Goal: Task Accomplishment & Management: Use online tool/utility

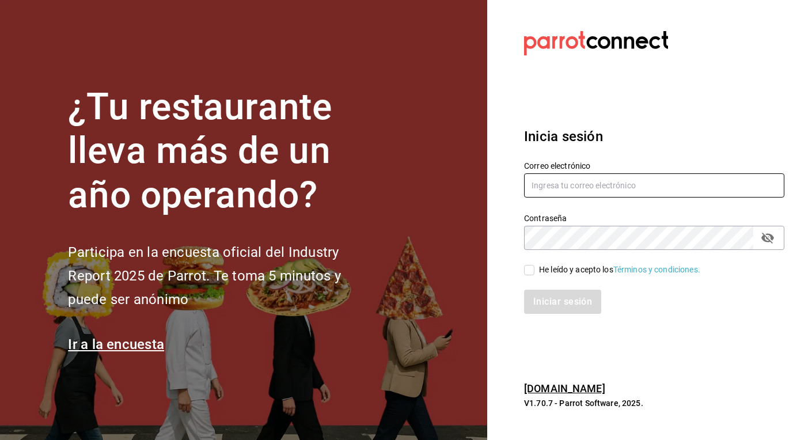
click at [588, 187] on input "text" at bounding box center [654, 185] width 260 height 24
type input "[EMAIL_ADDRESS][DOMAIN_NAME]"
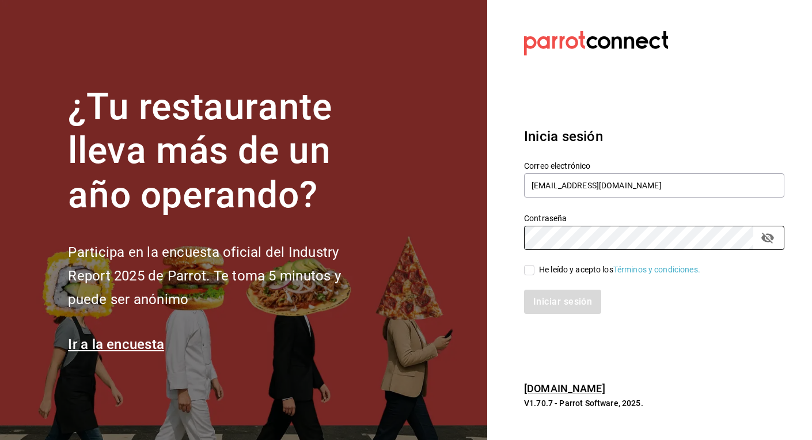
click at [539, 270] on div "He leído y acepto los Términos y condiciones." at bounding box center [619, 270] width 161 height 12
click at [534, 270] on input "He leído y acepto los Términos y condiciones." at bounding box center [529, 270] width 10 height 10
checkbox input "true"
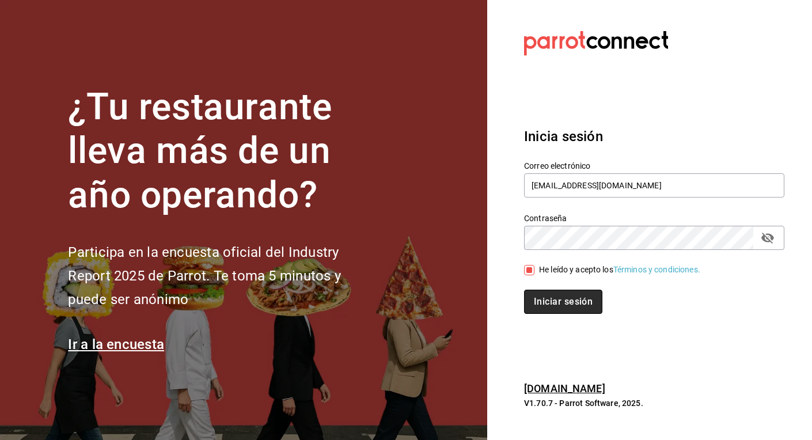
click at [557, 299] on button "Iniciar sesión" at bounding box center [563, 302] width 78 height 24
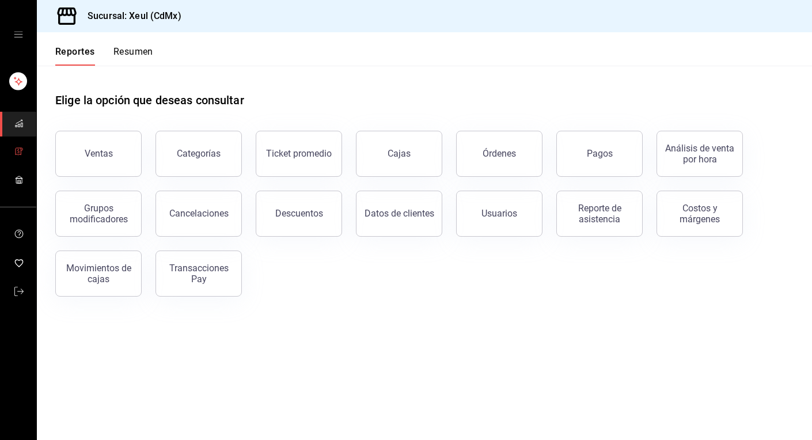
click at [18, 151] on icon "mailbox folders" at bounding box center [18, 151] width 2 height 3
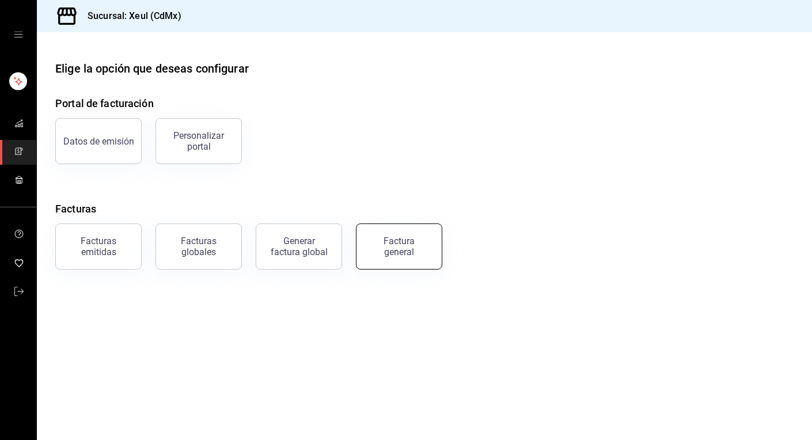
click at [402, 241] on div "Factura general" at bounding box center [399, 246] width 58 height 22
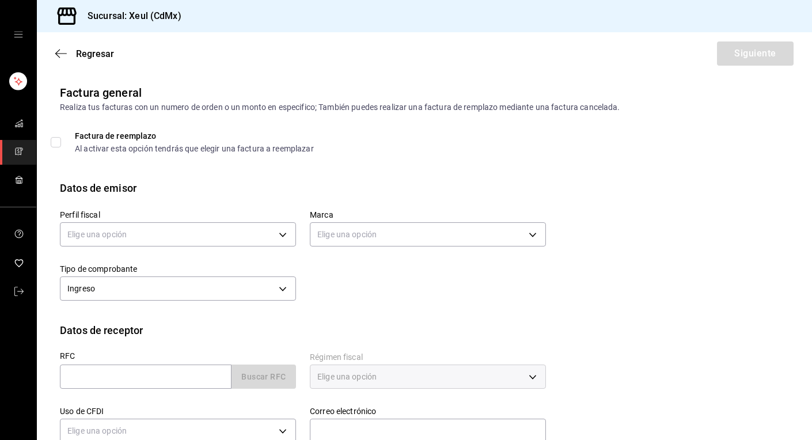
click at [17, 144] on link "mailbox folders" at bounding box center [18, 152] width 36 height 25
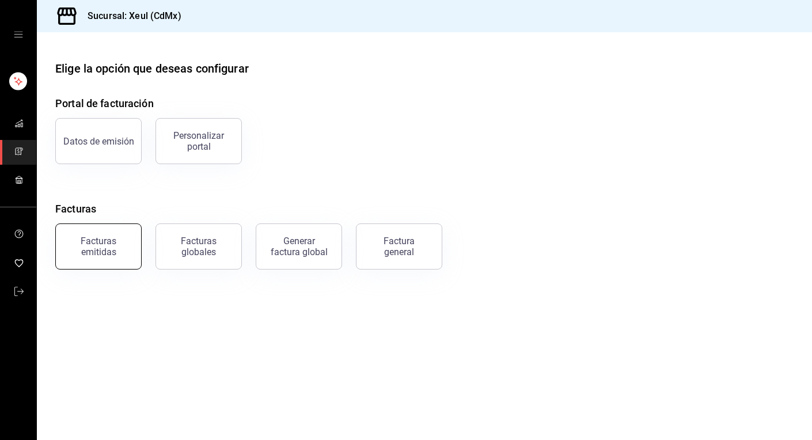
click at [105, 246] on div "Facturas emitidas" at bounding box center [98, 246] width 71 height 22
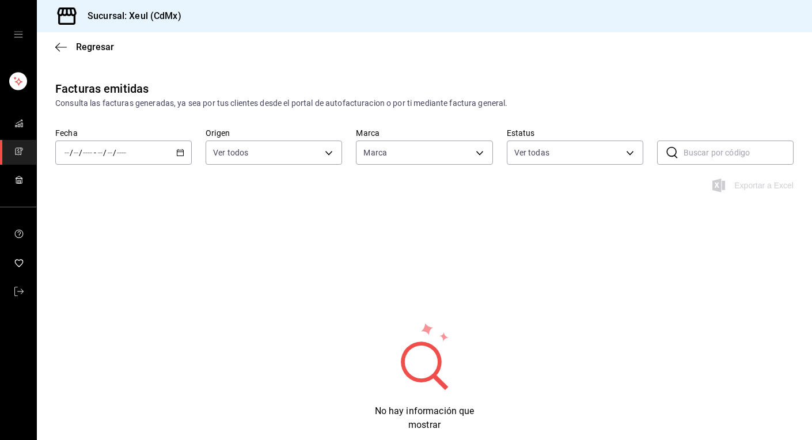
type input "556c56df-7d38-43a9-98c1-84be39c4f433"
click at [184, 154] on icon "button" at bounding box center [180, 153] width 8 height 8
click at [89, 194] on li "Hoy" at bounding box center [110, 187] width 108 height 26
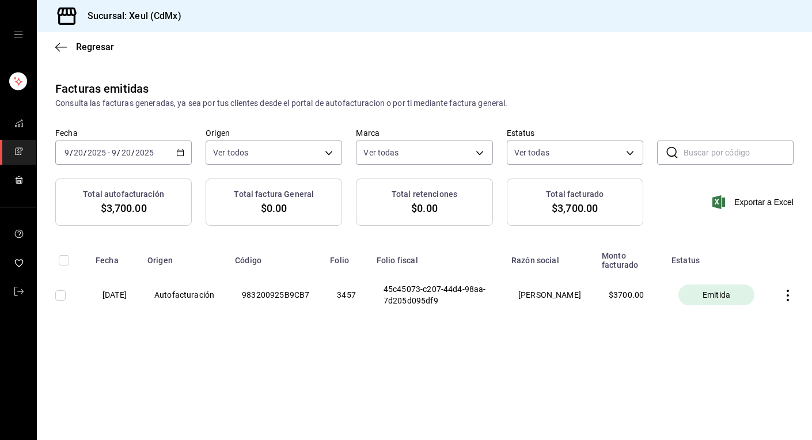
click at [178, 154] on icon "button" at bounding box center [180, 153] width 8 height 8
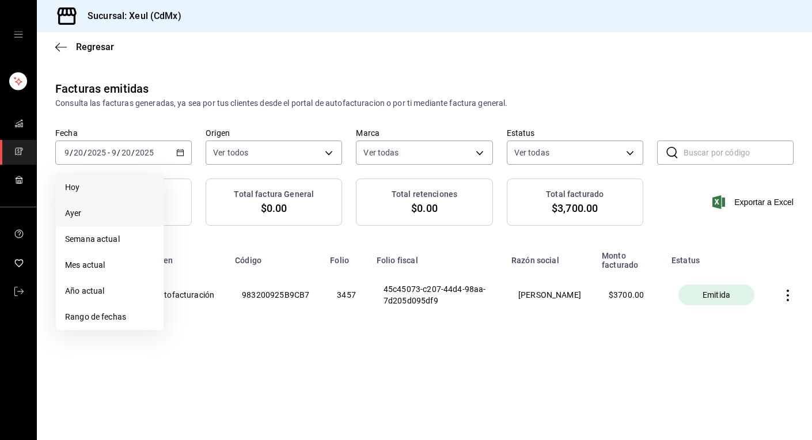
click at [105, 218] on span "Ayer" at bounding box center [109, 213] width 89 height 12
